Goal: Find specific page/section: Find specific page/section

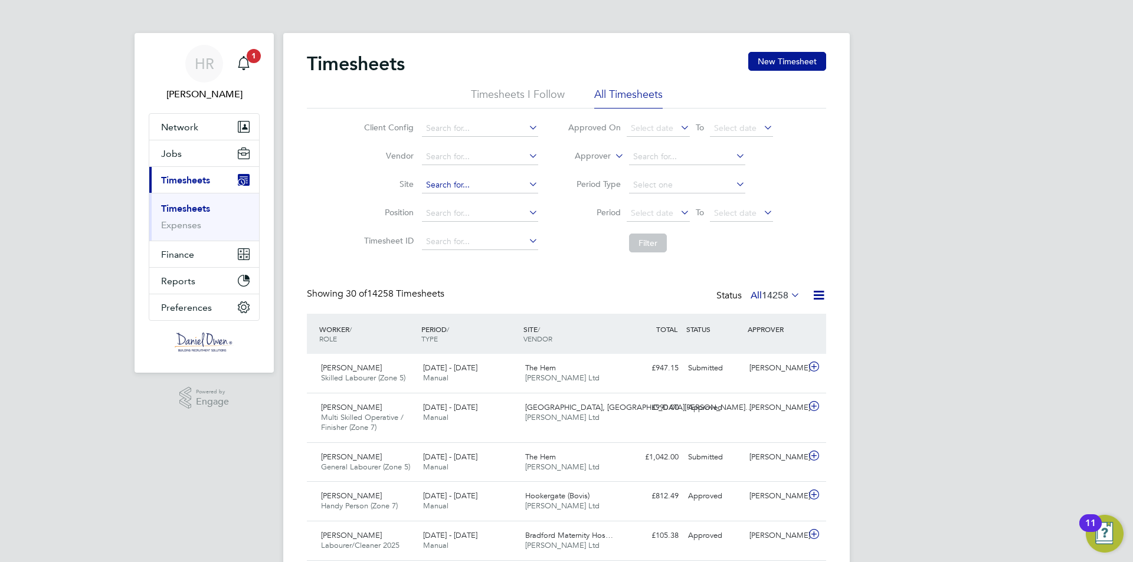
click at [440, 178] on input at bounding box center [480, 185] width 116 height 17
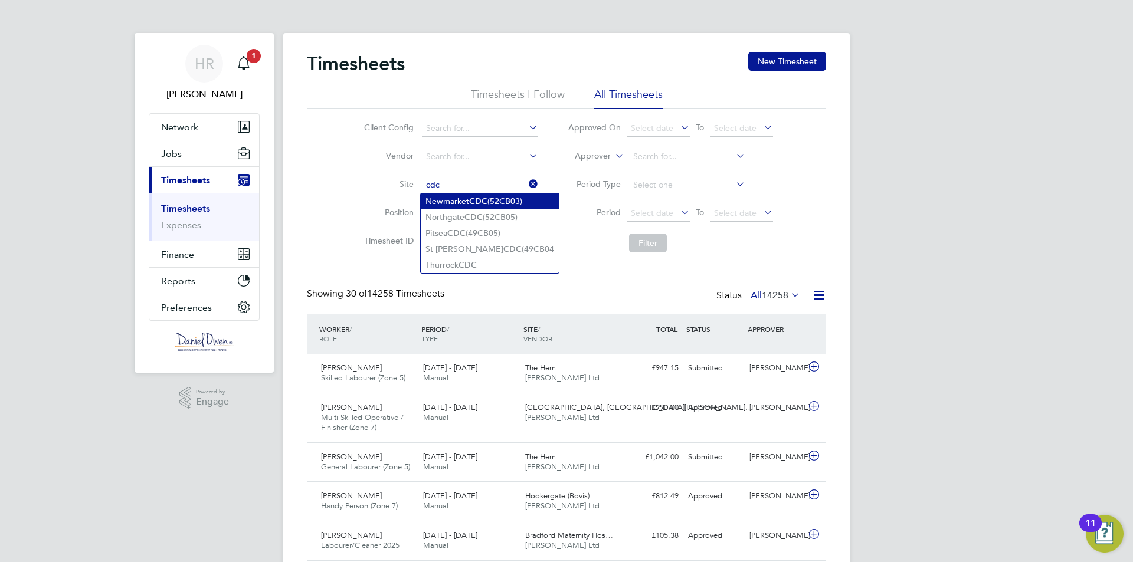
click at [450, 202] on li "Newmarket CDC (52CB03)" at bounding box center [490, 202] width 138 height 16
type input "Newmarket CDC (52CB03)"
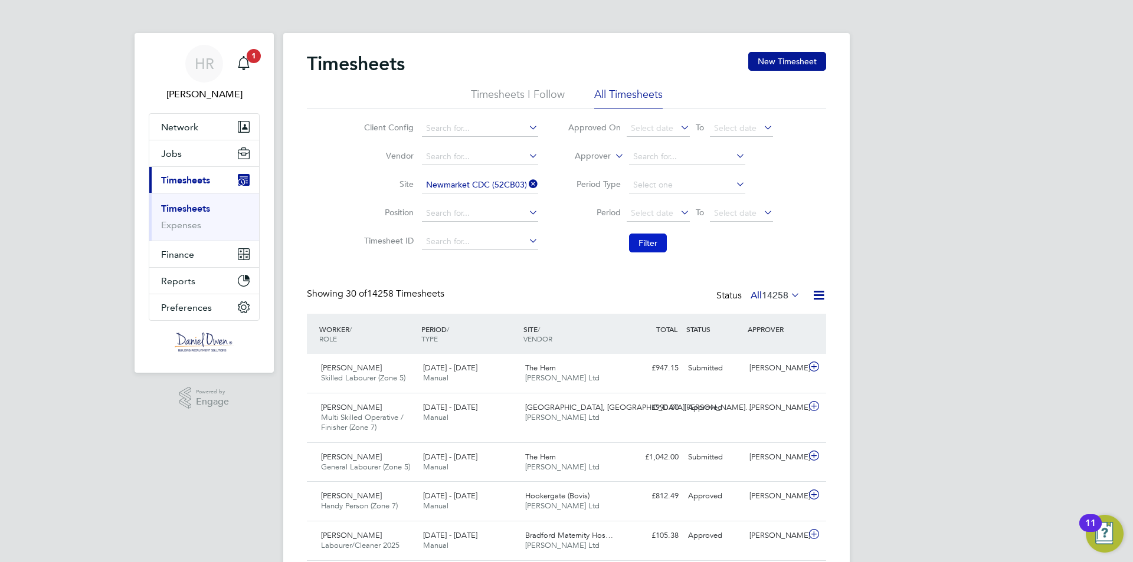
click at [661, 248] on button "Filter" at bounding box center [648, 243] width 38 height 19
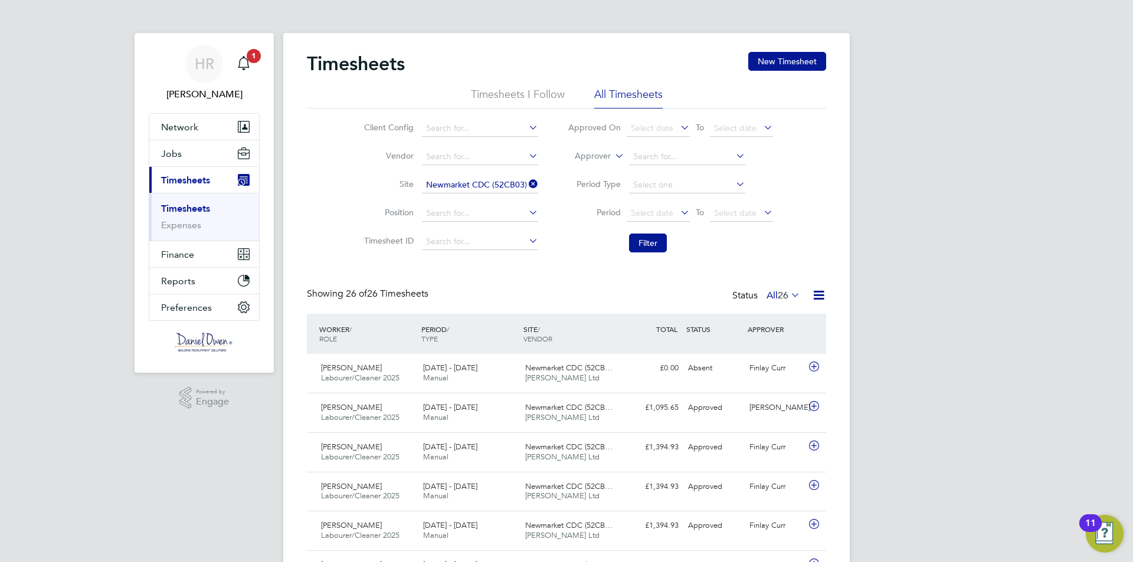
click at [526, 189] on icon at bounding box center [526, 184] width 0 height 17
click at [500, 191] on input at bounding box center [480, 185] width 116 height 17
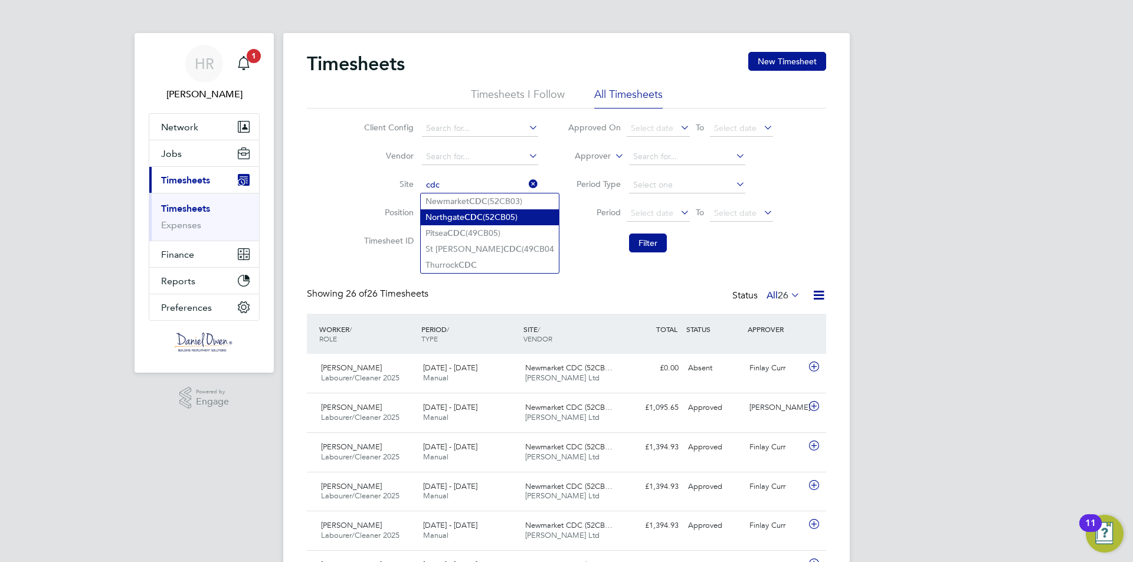
click at [492, 220] on li "Northgate CDC (52CB05)" at bounding box center [490, 217] width 138 height 16
type input "Northgate CDC (52CB05)"
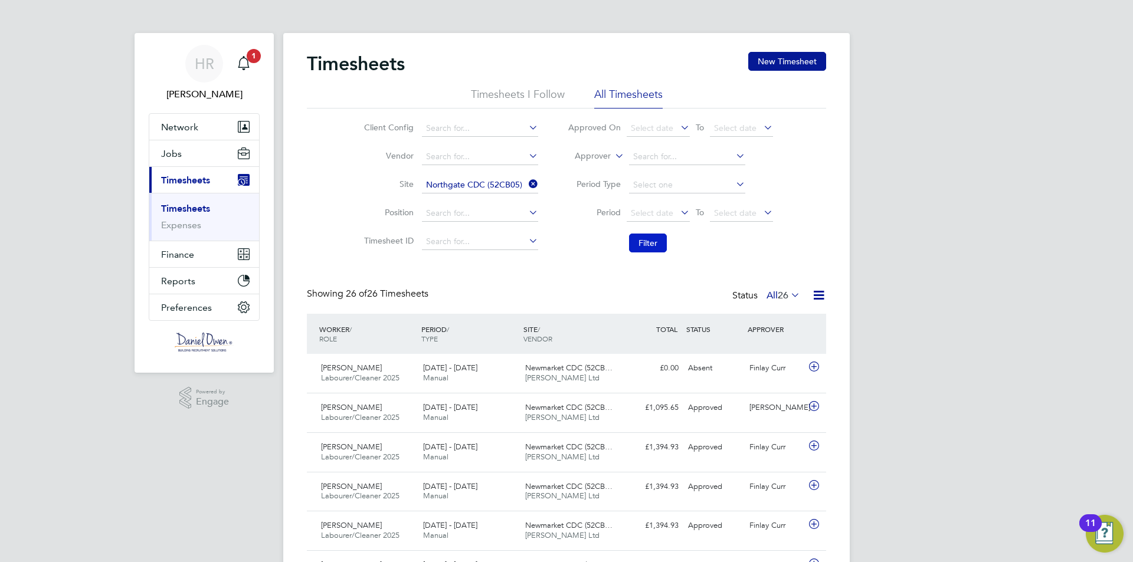
click at [633, 238] on button "Filter" at bounding box center [648, 243] width 38 height 19
click at [243, 63] on icon "Main navigation" at bounding box center [244, 63] width 14 height 14
